Goal: Information Seeking & Learning: Check status

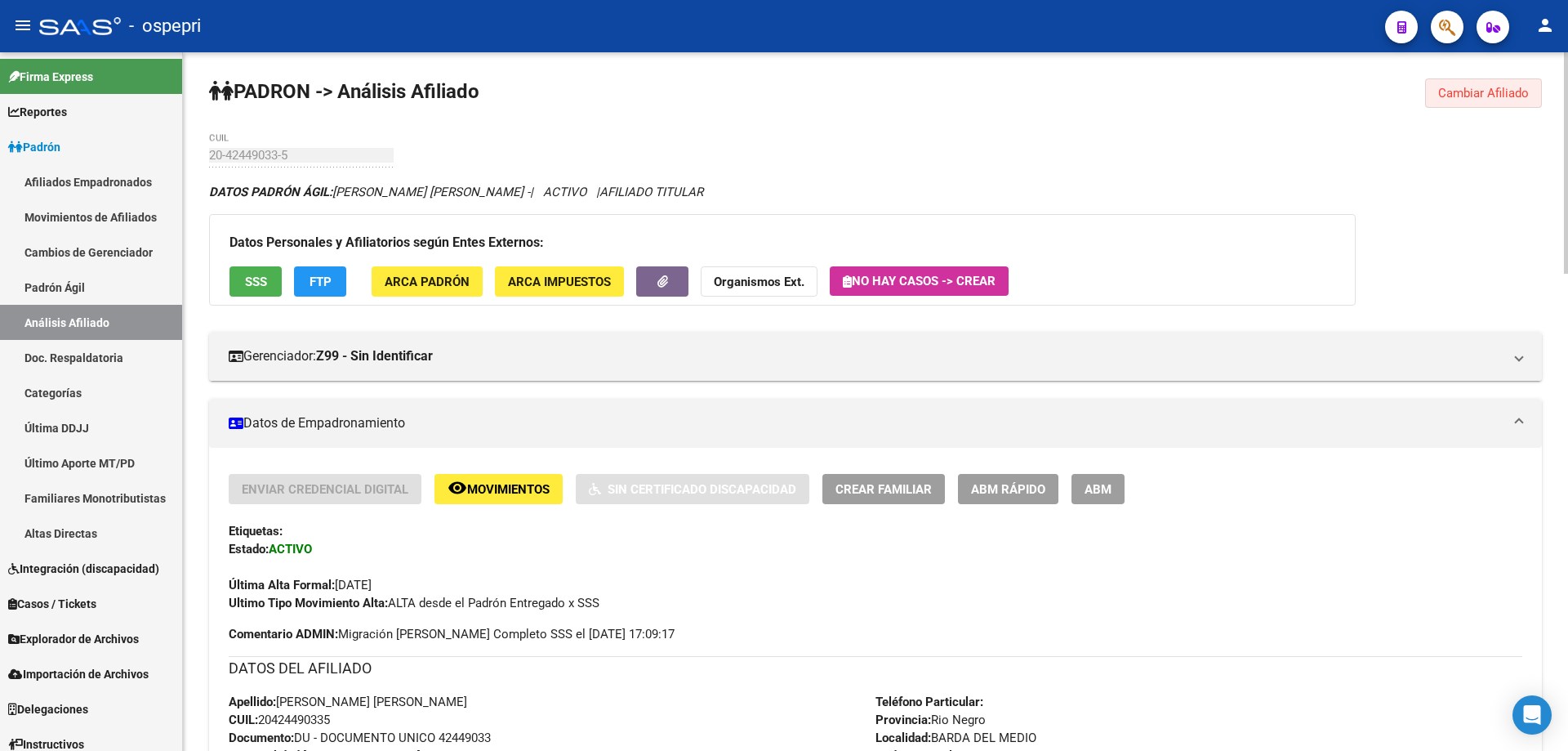
click at [1464, 99] on span "Cambiar Afiliado" at bounding box center [1483, 92] width 90 height 14
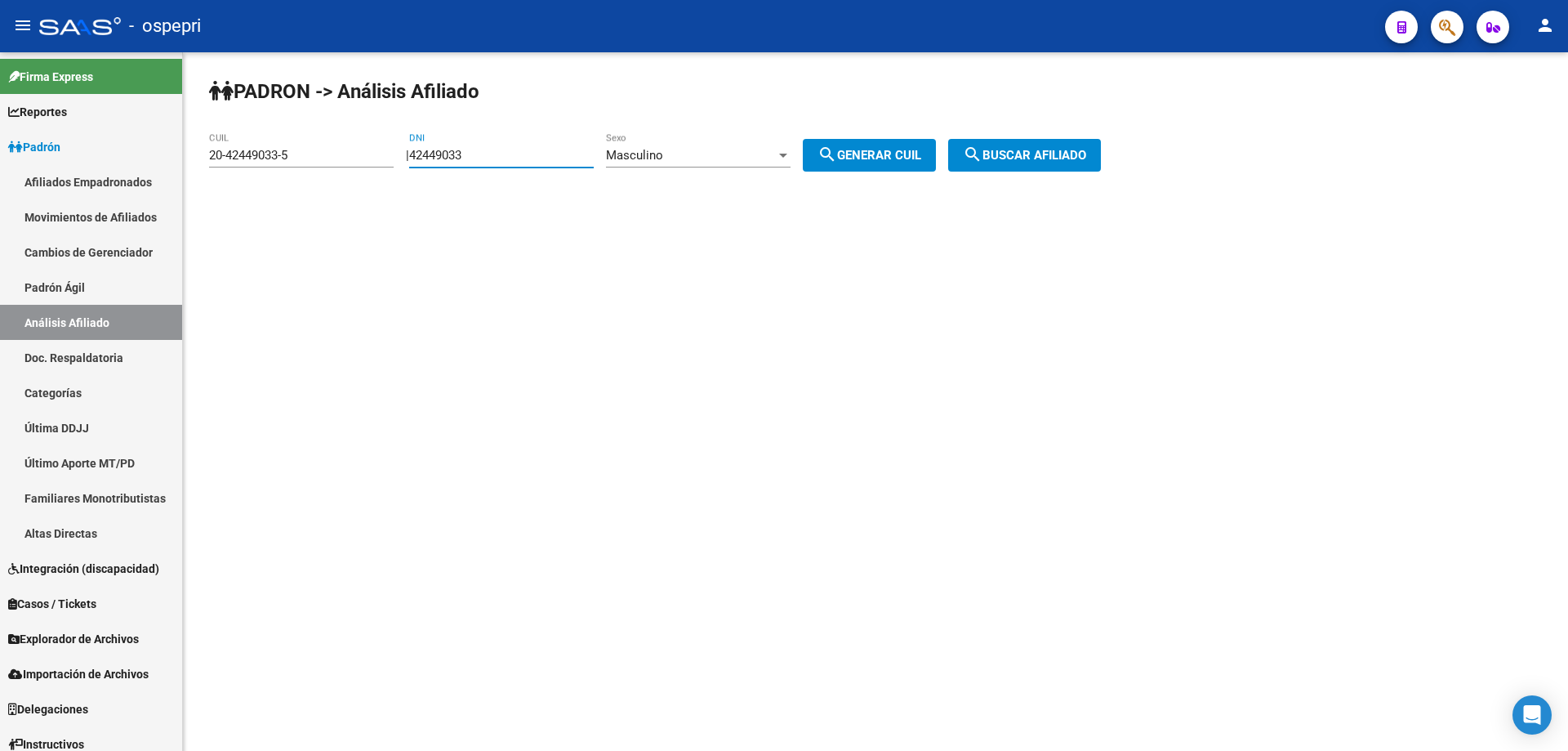
click at [448, 159] on input "42449033" at bounding box center [501, 155] width 184 height 14
paste input "27493335"
type input "27493335"
click at [878, 142] on button "search Generar CUIL" at bounding box center [869, 155] width 133 height 33
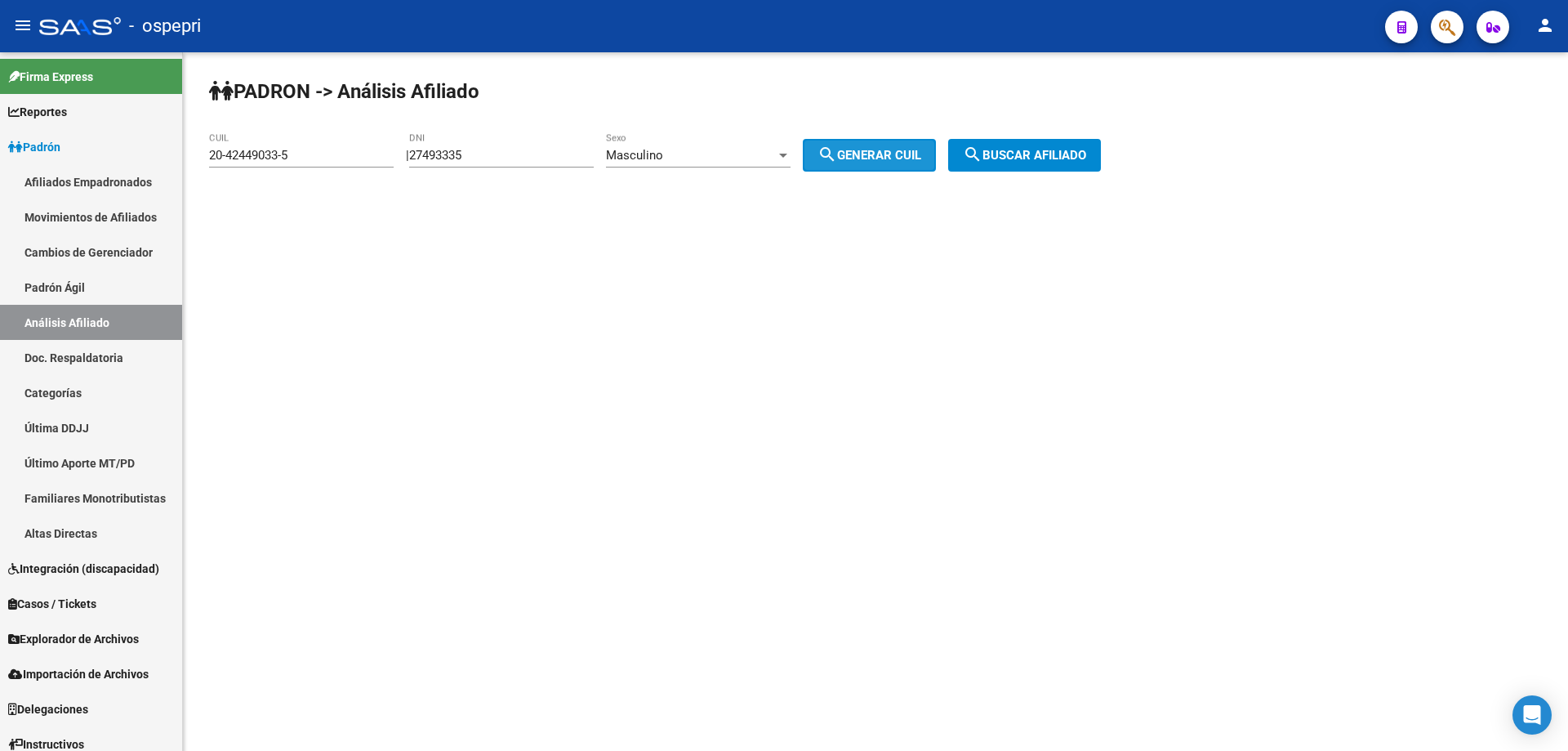
type input "20-27493335-7"
click at [1148, 150] on div "[PERSON_NAME] -> Análisis Afiliado 20-27493335-7 CUIL | 27493335 DNI Masculino …" at bounding box center [875, 138] width 1385 height 172
click at [1085, 157] on span "search Buscar afiliado" at bounding box center [1024, 155] width 123 height 14
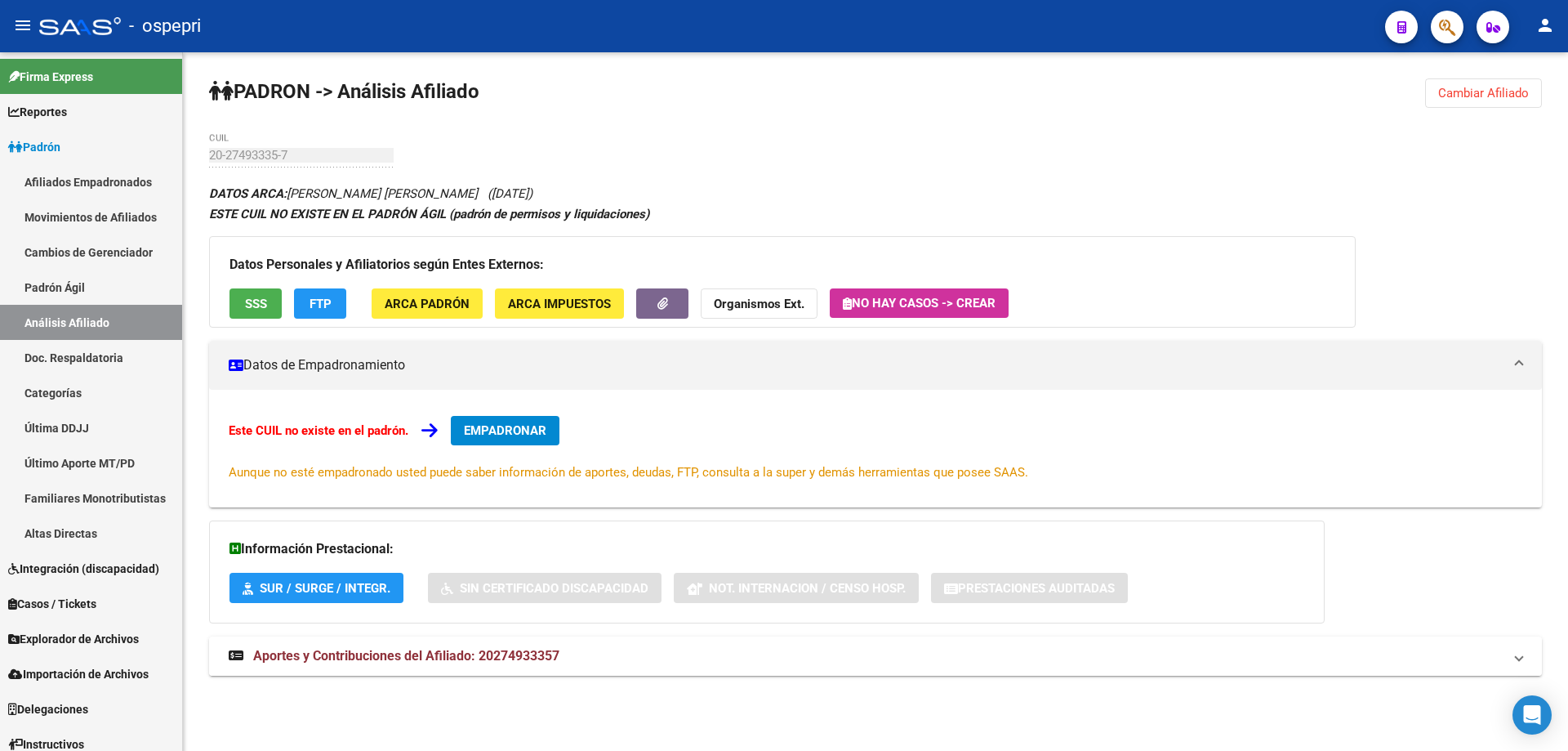
click at [471, 650] on span "Aportes y Contribuciones del Afiliado: 20274933357" at bounding box center [407, 655] width 306 height 15
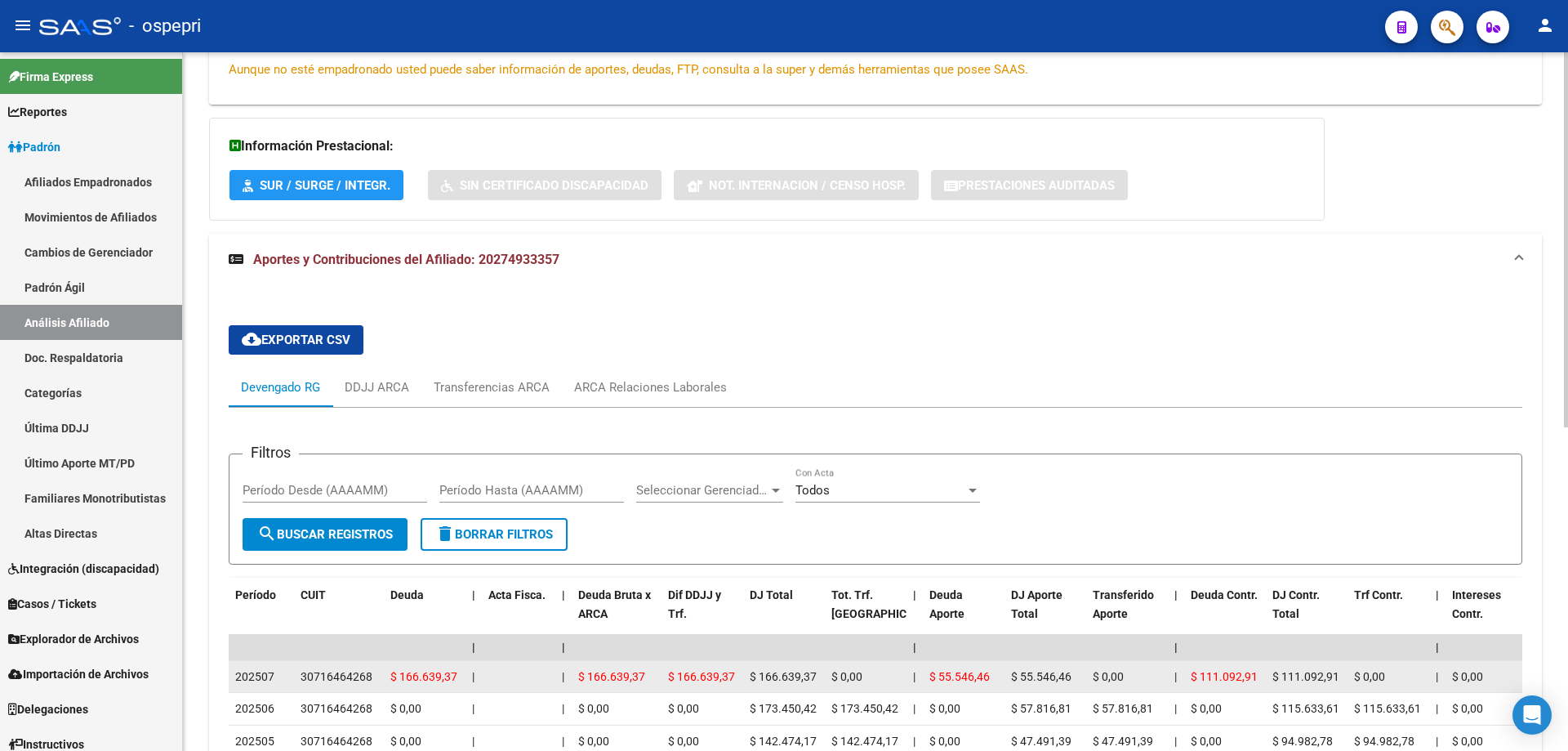
click at [326, 676] on div "30716464268" at bounding box center [336, 677] width 72 height 19
copy div "30716464268"
